Goal: Find specific page/section: Find specific page/section

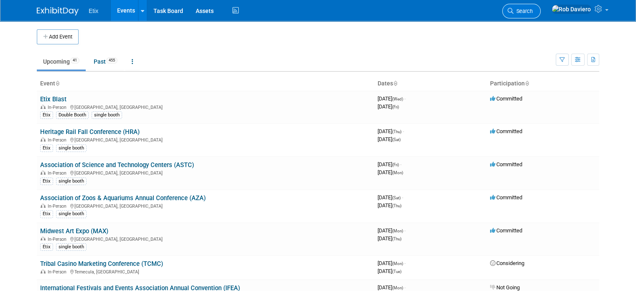
click at [533, 11] on span "Search" at bounding box center [522, 11] width 19 height 6
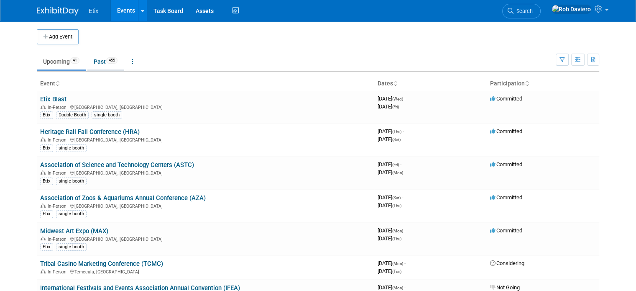
click at [96, 61] on link "Past 455" at bounding box center [105, 62] width 36 height 16
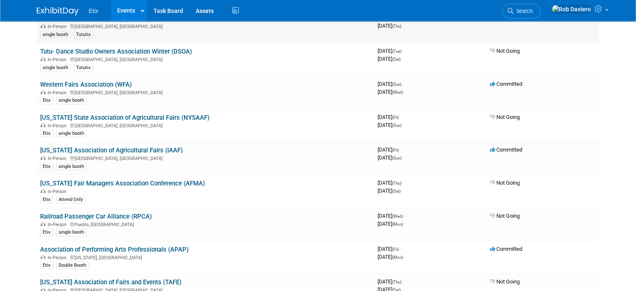
scroll to position [1966, 0]
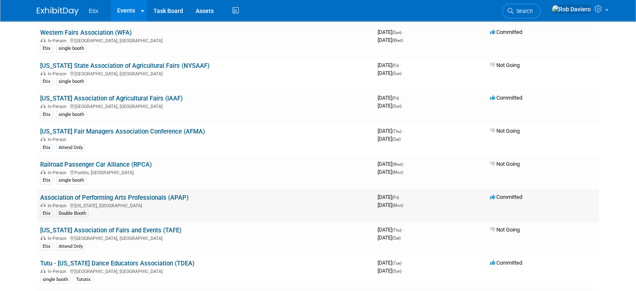
click at [165, 194] on link "Association of Performing Arts Professionals (APAP)" at bounding box center [114, 198] width 148 height 8
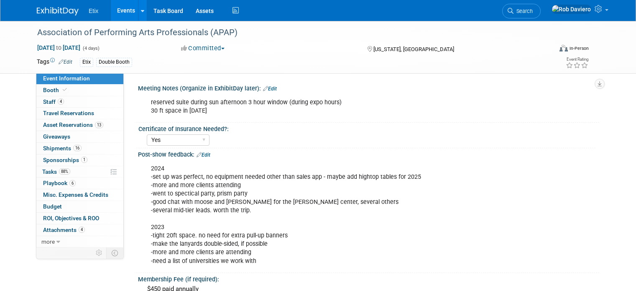
select select "Yes"
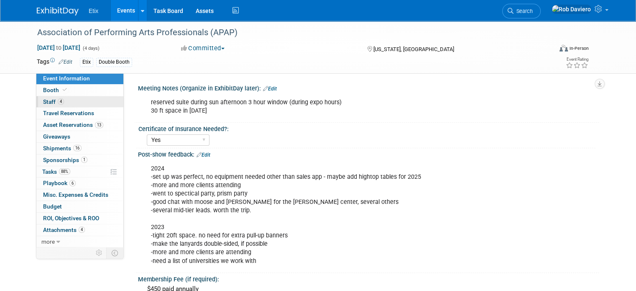
click at [43, 105] on span "Staff 4" at bounding box center [53, 101] width 21 height 7
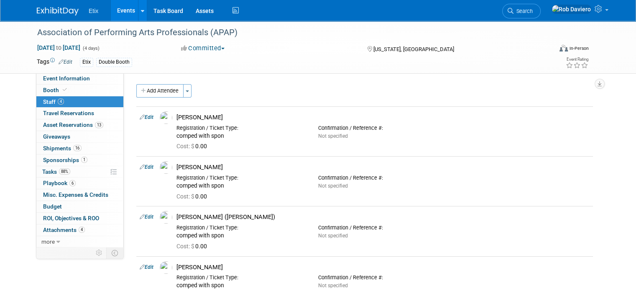
click at [242, 70] on div "Association of Performing Arts Professionals (APAP) Jan 10, 2025 to Jan 13, 202…" at bounding box center [318, 47] width 575 height 52
click at [44, 85] on link "Booth" at bounding box center [79, 89] width 87 height 11
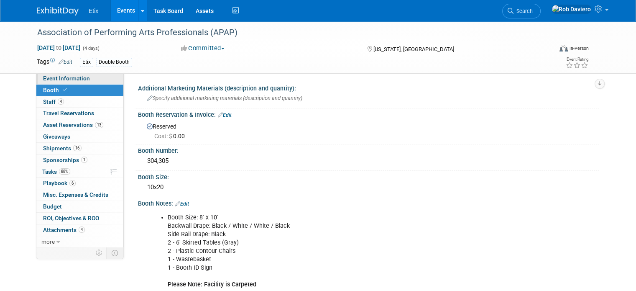
click at [46, 77] on span "Event Information" at bounding box center [66, 78] width 47 height 7
select select "Yes"
